Goal: Find specific page/section

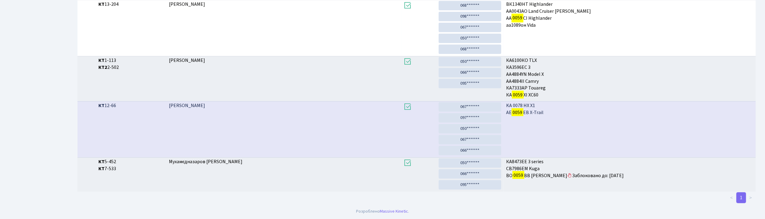
scroll to position [33, 0]
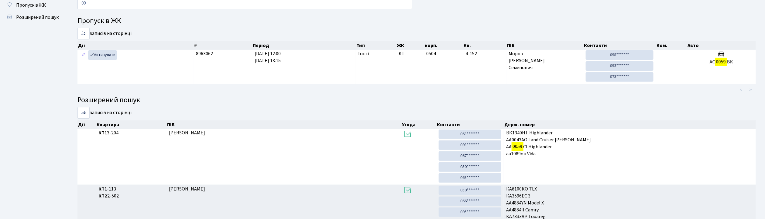
type input "0"
